Goal: Task Accomplishment & Management: Complete application form

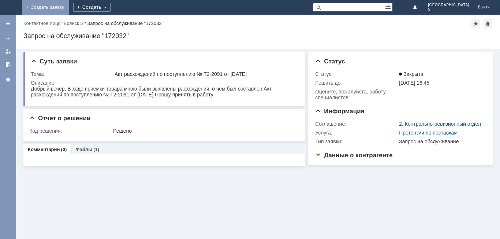
click at [69, 8] on link "+ Создать заявку" at bounding box center [45, 7] width 47 height 15
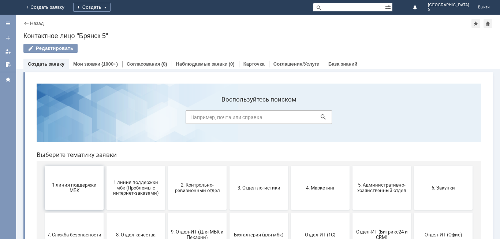
click at [75, 182] on span "1 линия поддержки МБК" at bounding box center [74, 187] width 54 height 11
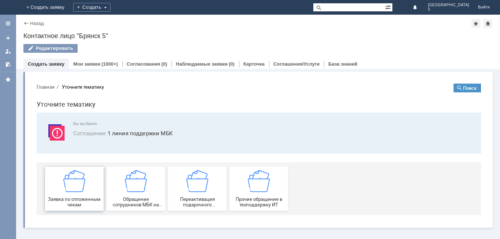
click at [75, 186] on img at bounding box center [74, 181] width 22 height 22
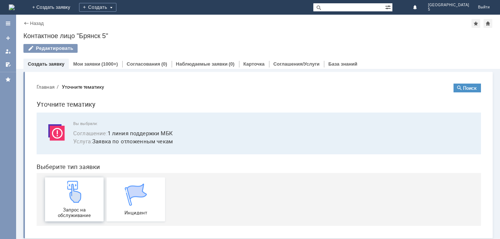
click at [77, 190] on img at bounding box center [74, 191] width 22 height 22
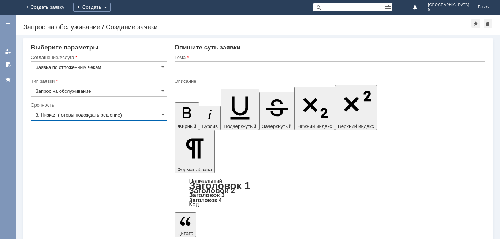
click at [160, 117] on input "3. Низкая (готовы подождать решение)" at bounding box center [99, 115] width 137 height 12
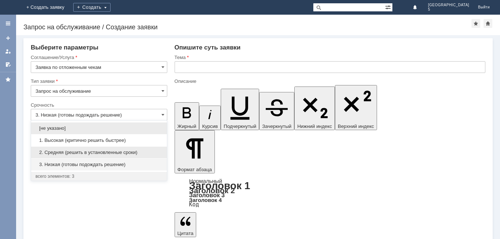
click at [79, 150] on span "2. Средняя (решить в установленные сроки)" at bounding box center [99, 152] width 127 height 6
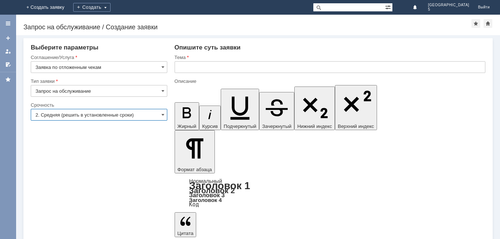
type input "2. Средняя (решить в установленные сроки)"
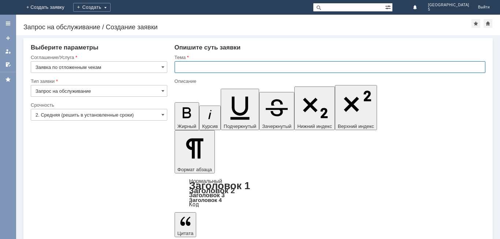
click at [184, 67] on input "text" at bounding box center [330, 67] width 311 height 12
type input "отложенные чеки за 19.09.25 МБК 5"
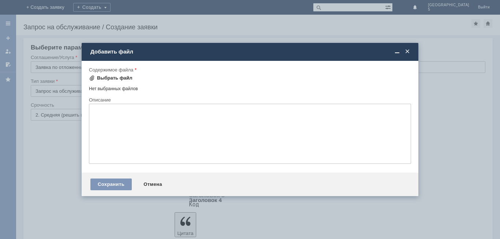
click at [113, 76] on div "Выбрать файл" at bounding box center [115, 78] width 36 height 6
drag, startPoint x: 313, startPoint y: 217, endPoint x: 305, endPoint y: 220, distance: 8.1
click at [309, 219] on div at bounding box center [250, 119] width 500 height 239
click at [91, 80] on span at bounding box center [92, 78] width 6 height 6
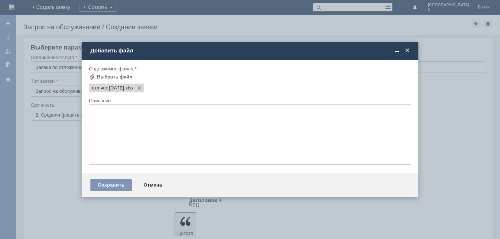
click at [398, 51] on span at bounding box center [397, 50] width 7 height 7
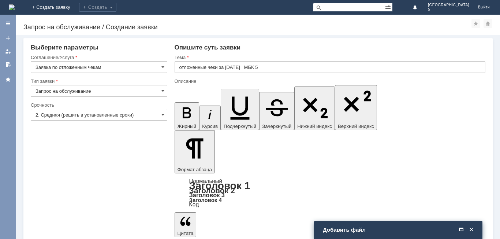
click at [474, 229] on span at bounding box center [471, 229] width 7 height 7
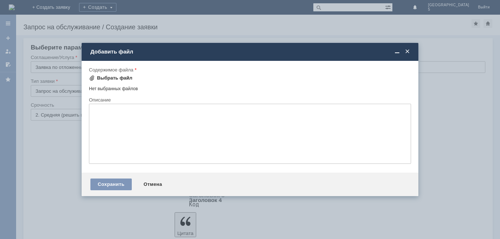
click at [90, 77] on span at bounding box center [92, 78] width 6 height 6
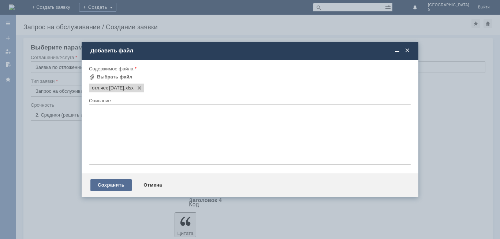
click at [118, 184] on div "Сохранить" at bounding box center [110, 185] width 41 height 12
